Goal: Complete application form: Complete application form

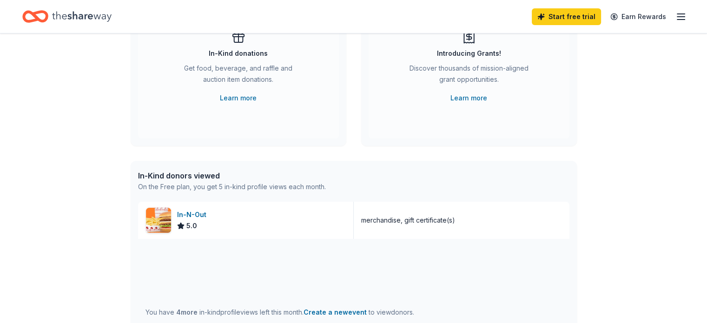
scroll to position [118, 0]
click at [178, 212] on div "In-N-Out" at bounding box center [193, 214] width 33 height 11
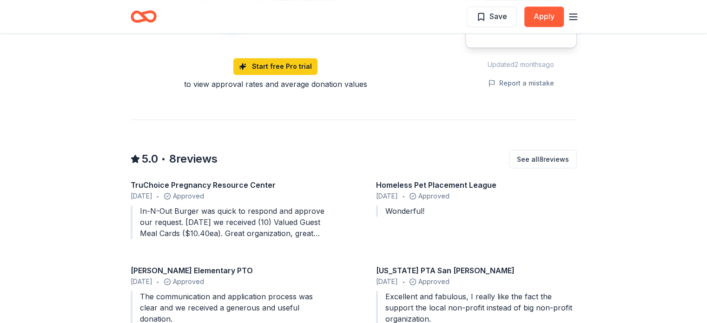
scroll to position [801, 0]
click at [493, 229] on div "TruChoice Pregnancy Resource Center [DATE] • Approved In-N-Out Burger was quick…" at bounding box center [354, 296] width 446 height 234
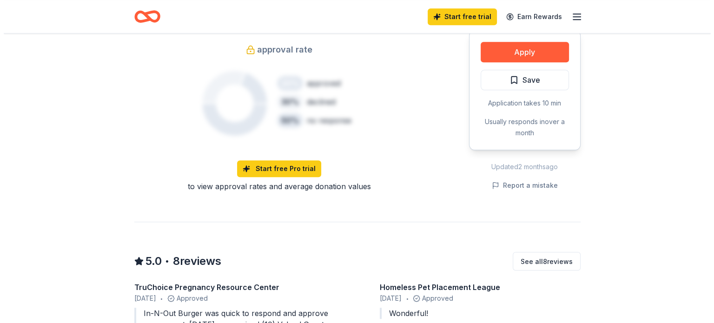
scroll to position [696, 0]
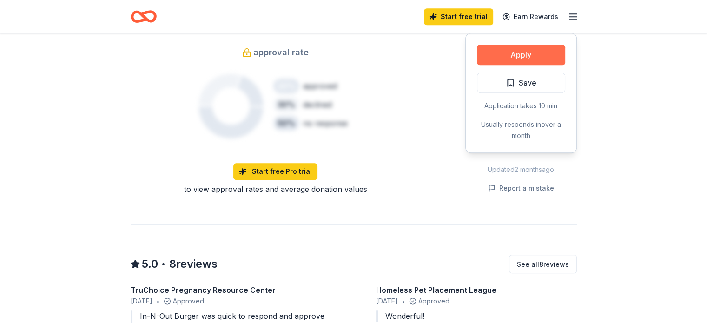
click at [544, 45] on button "Apply" at bounding box center [521, 55] width 88 height 20
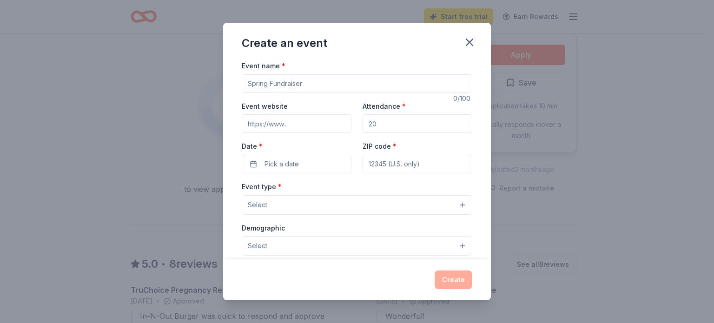
click at [282, 85] on input "Event name *" at bounding box center [357, 83] width 230 height 19
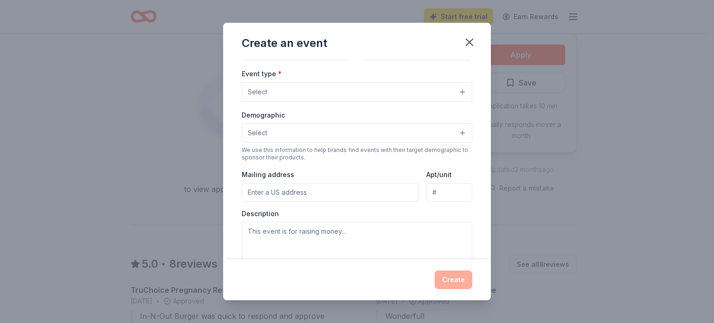
scroll to position [0, 0]
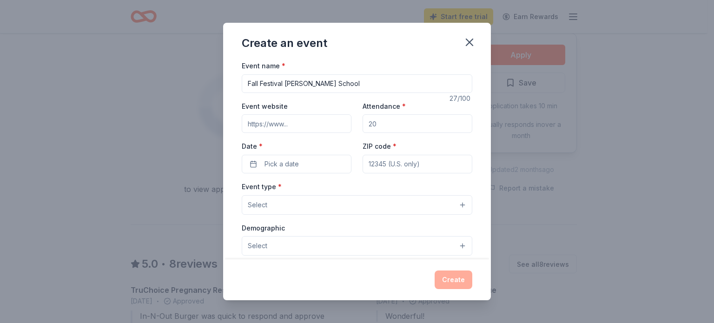
type input "Fall Festival [PERSON_NAME] School"
click at [287, 124] on input "Event website" at bounding box center [297, 123] width 110 height 19
click at [375, 120] on input "Attendance *" at bounding box center [417, 123] width 110 height 19
type input "40"
click at [312, 168] on button "Pick a date" at bounding box center [297, 164] width 110 height 19
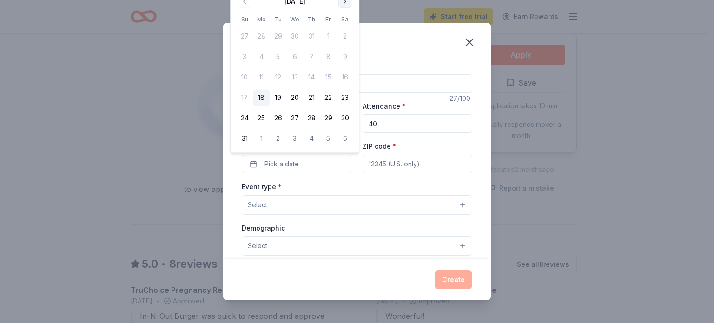
click at [345, 3] on button "Go to next month" at bounding box center [344, 1] width 13 height 13
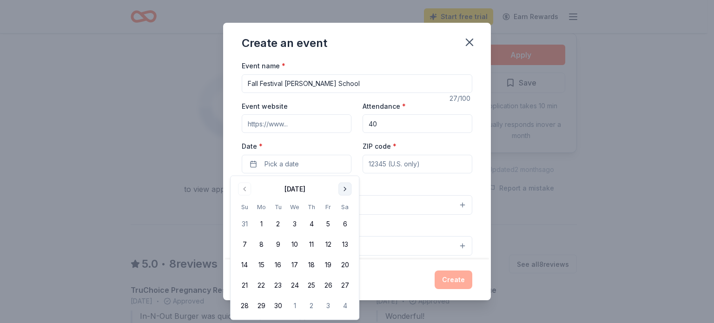
click at [344, 189] on button "Go to next month" at bounding box center [344, 189] width 13 height 13
click at [343, 264] on button "18" at bounding box center [344, 264] width 17 height 17
click at [387, 185] on div "Event type * Select" at bounding box center [357, 198] width 230 height 34
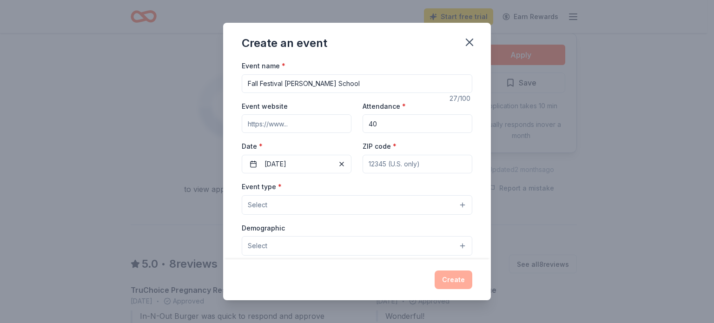
click at [389, 164] on input "ZIP code *" at bounding box center [417, 164] width 110 height 19
type input "95901"
click at [346, 202] on button "Select" at bounding box center [357, 205] width 230 height 20
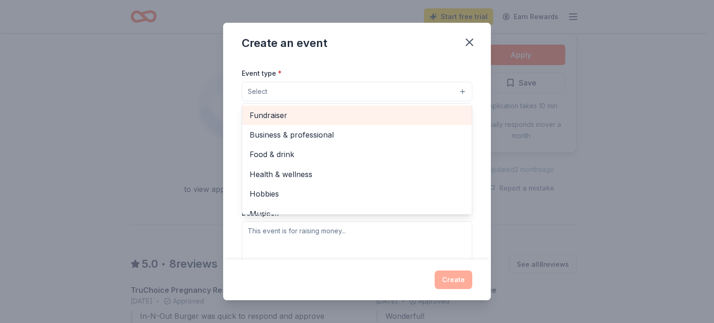
click at [316, 117] on span "Fundraiser" at bounding box center [357, 115] width 215 height 12
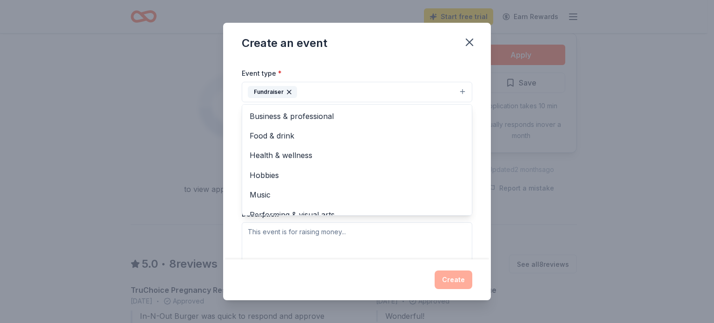
click at [236, 93] on div "Event name * Fall Festival [PERSON_NAME] School 27 /100 Event website Attendanc…" at bounding box center [357, 159] width 268 height 199
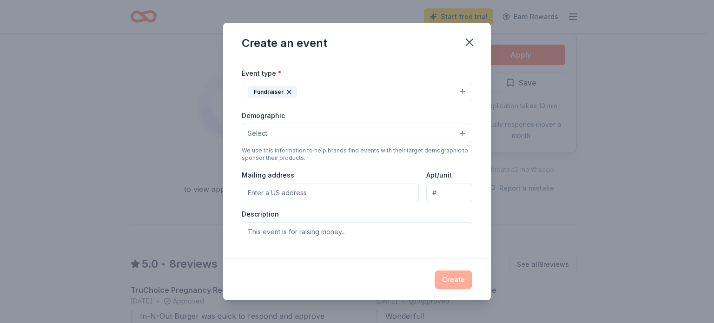
click at [372, 93] on button "Fundraiser" at bounding box center [357, 92] width 230 height 20
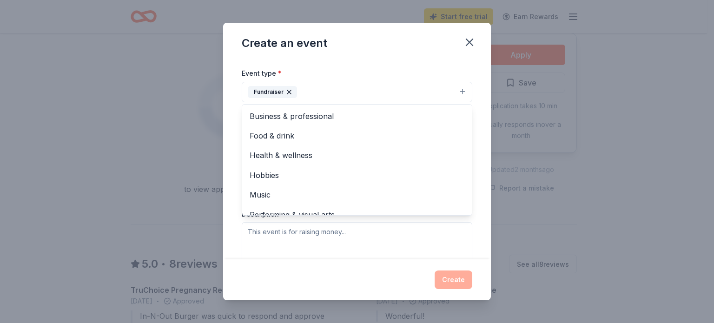
click at [458, 90] on button "Fundraiser" at bounding box center [357, 92] width 230 height 20
click at [452, 91] on button "Fundraiser" at bounding box center [357, 92] width 230 height 20
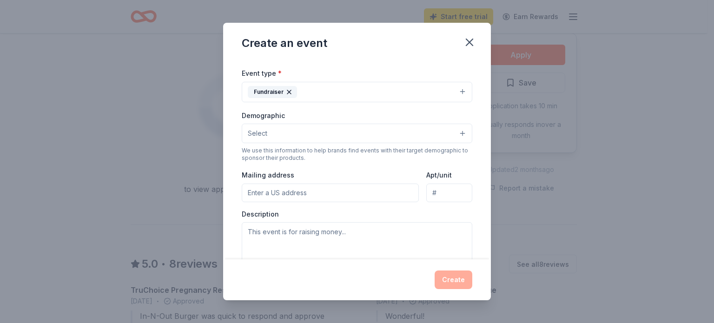
click at [419, 92] on button "Fundraiser" at bounding box center [357, 92] width 230 height 20
click at [362, 130] on button "Select" at bounding box center [357, 134] width 230 height 20
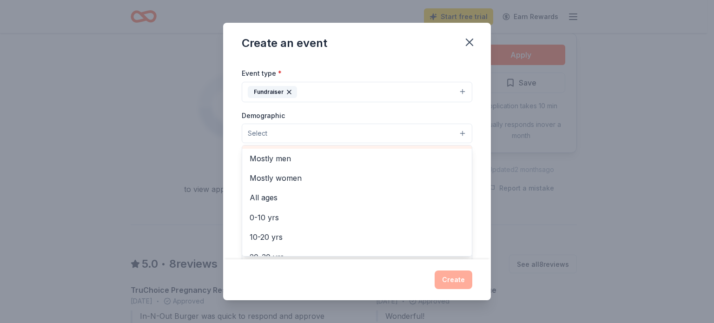
scroll to position [83, 0]
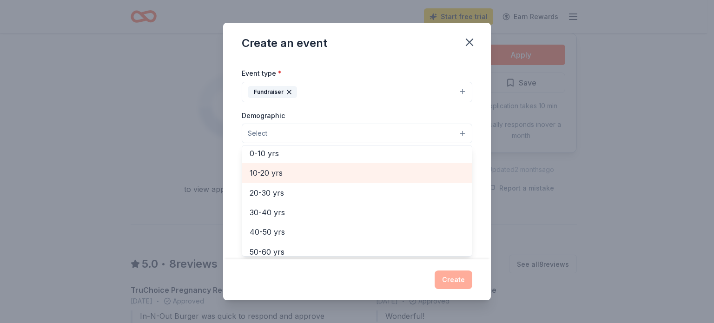
click at [296, 170] on span "10-20 yrs" at bounding box center [357, 173] width 215 height 12
click at [292, 175] on span "20-30 yrs" at bounding box center [357, 174] width 215 height 12
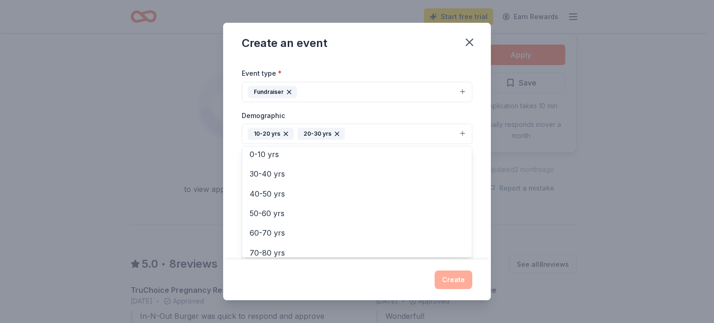
click at [227, 154] on div "Event name * Fall Festival [PERSON_NAME] School 27 /100 Event website Attendanc…" at bounding box center [357, 159] width 268 height 199
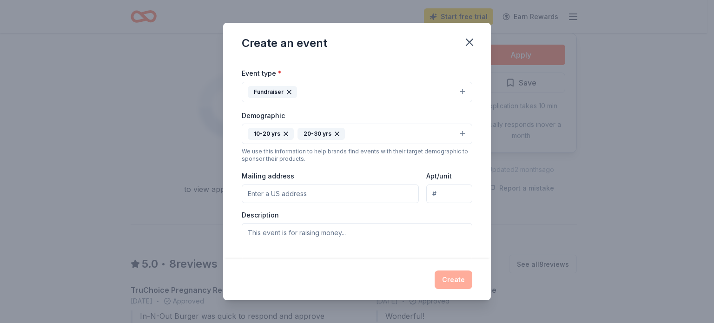
click at [280, 192] on input "Mailing address" at bounding box center [330, 193] width 177 height 19
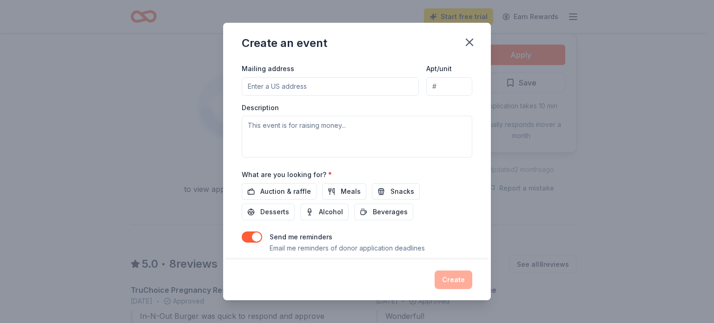
scroll to position [221, 0]
click at [280, 192] on span "Auction & raffle" at bounding box center [285, 190] width 51 height 11
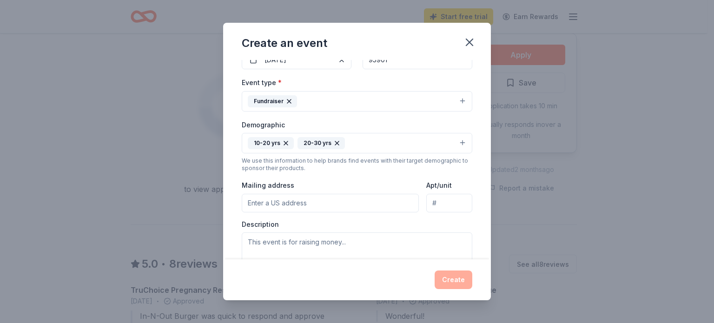
scroll to position [104, 0]
click at [288, 99] on icon "button" at bounding box center [288, 101] width 7 height 7
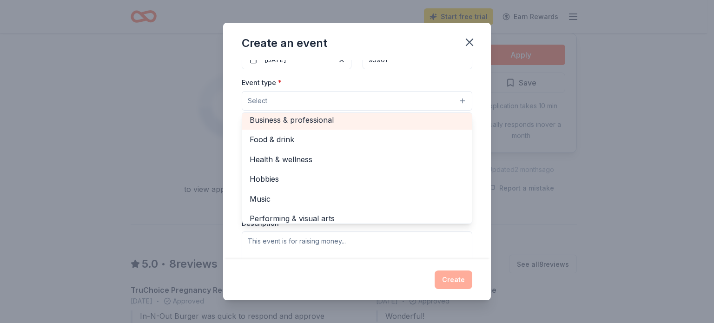
scroll to position [31, 0]
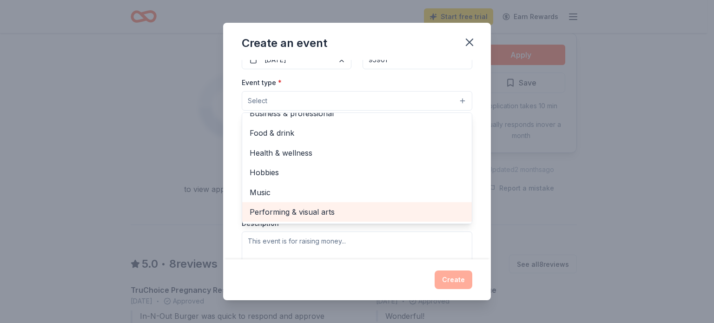
click at [304, 208] on span "Performing & visual arts" at bounding box center [357, 212] width 215 height 12
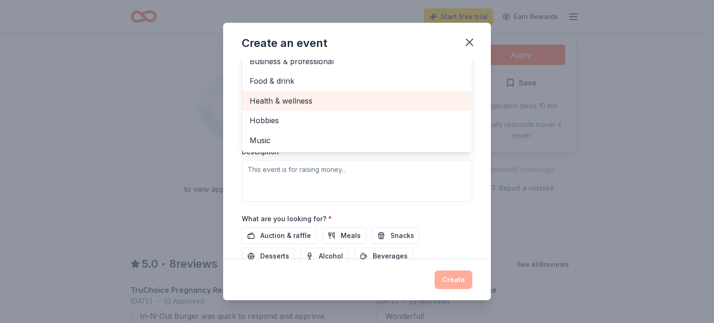
scroll to position [189, 0]
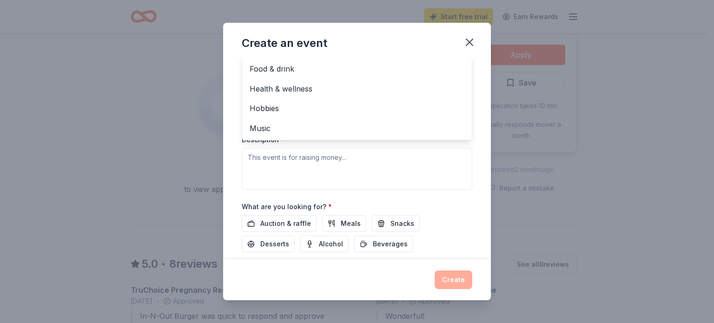
click at [283, 165] on div "Event type * Performing & visual arts Fundraiser Business & professional Food &…" at bounding box center [357, 90] width 230 height 197
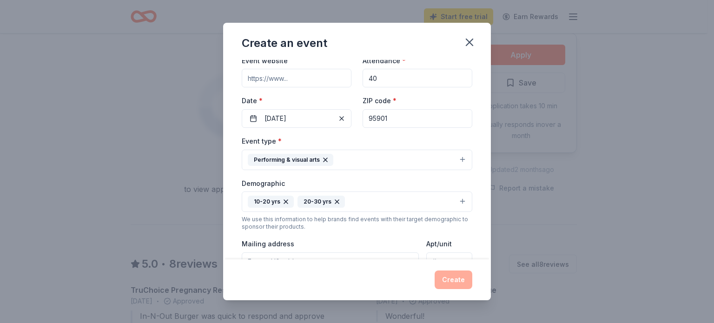
scroll to position [162, 0]
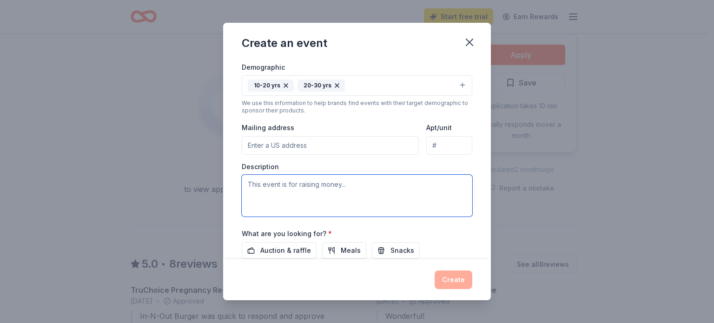
click at [285, 185] on textarea at bounding box center [357, 196] width 230 height 42
click at [344, 180] on textarea "We are doing a raffle for underprivlaged families visiting our event with their…" at bounding box center [357, 196] width 230 height 42
click at [340, 200] on textarea "We are doing a raffle for underprivileged families visiting our event with thei…" at bounding box center [357, 196] width 230 height 42
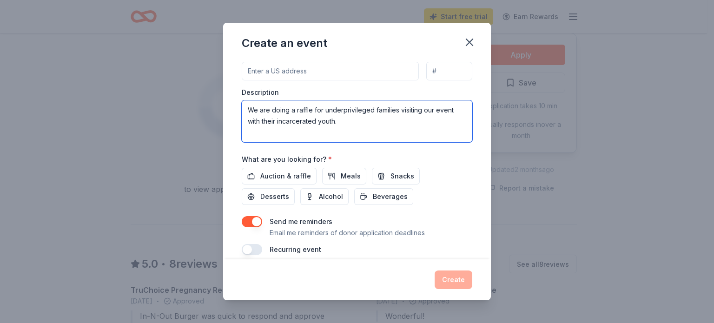
scroll to position [246, 0]
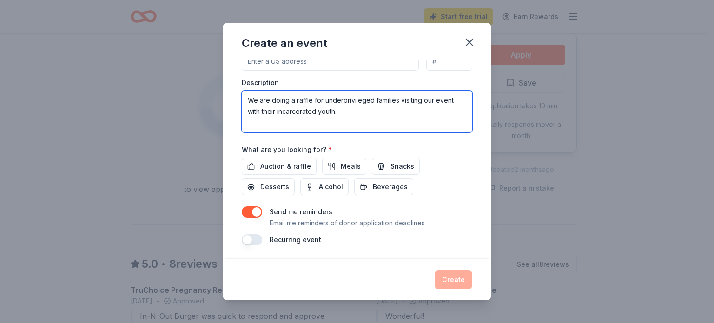
type textarea "We are doing a raffle for underprivileged families visiting our event with thei…"
click at [250, 212] on button "button" at bounding box center [252, 211] width 20 height 11
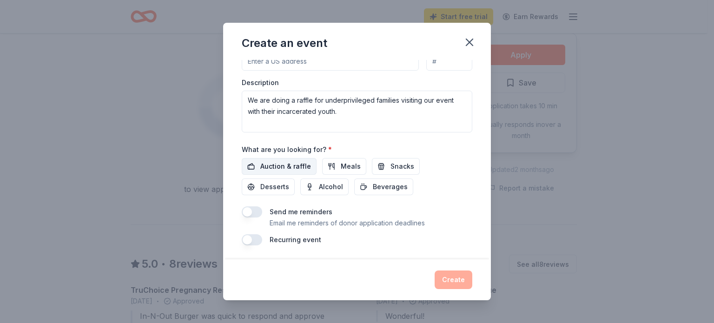
click at [294, 159] on button "Auction & raffle" at bounding box center [279, 166] width 75 height 17
click at [450, 276] on button "Create" at bounding box center [453, 279] width 38 height 19
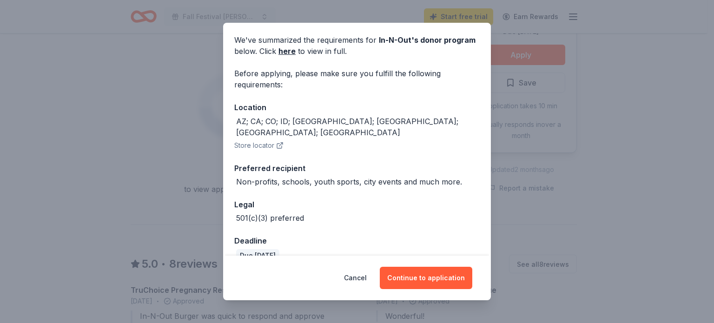
scroll to position [39, 0]
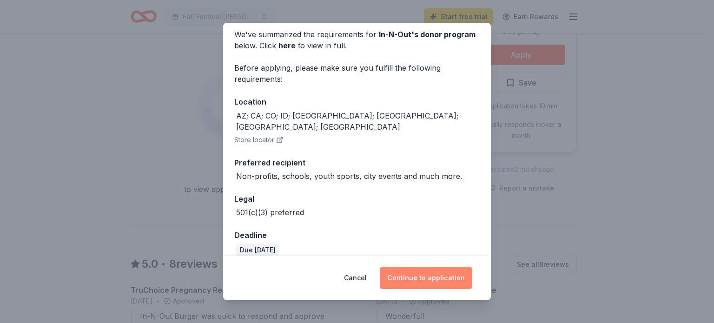
click at [428, 271] on button "Continue to application" at bounding box center [426, 278] width 92 height 22
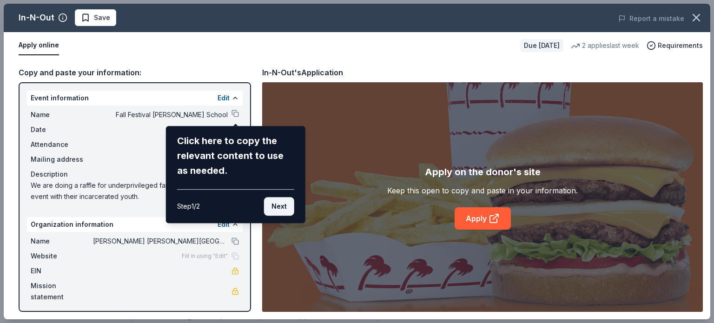
click at [279, 204] on button "Next" at bounding box center [279, 206] width 30 height 19
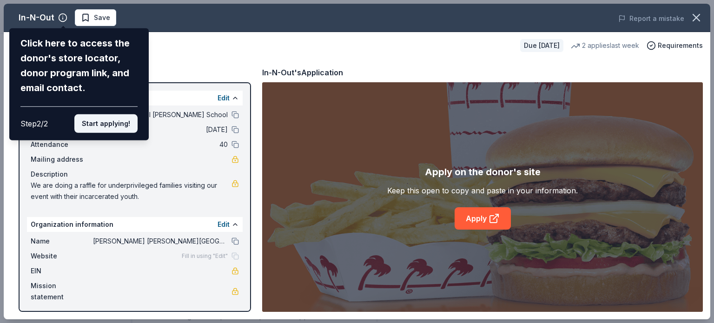
click at [122, 124] on button "Start applying!" at bounding box center [105, 123] width 63 height 19
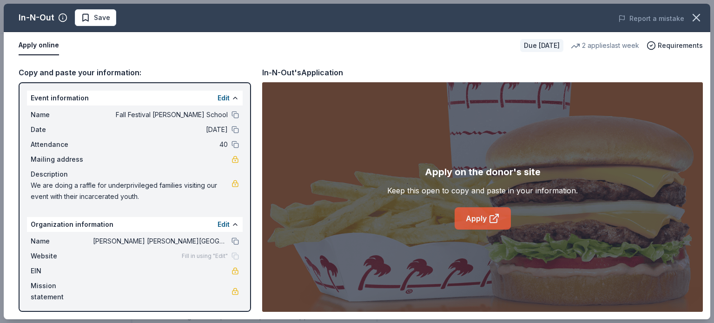
click at [473, 210] on link "Apply" at bounding box center [482, 218] width 56 height 22
